Goal: Navigation & Orientation: Find specific page/section

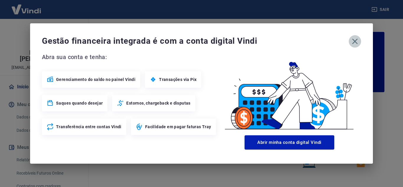
click at [358, 42] on icon "button" at bounding box center [354, 41] width 9 height 9
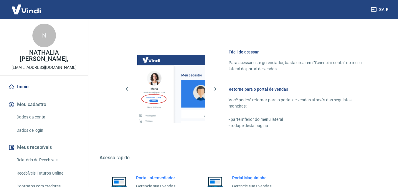
scroll to position [358, 0]
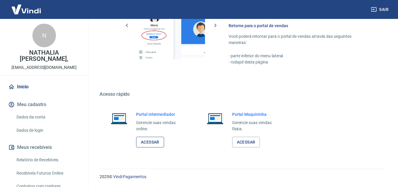
click at [145, 143] on link "Acessar" at bounding box center [150, 142] width 28 height 11
